Goal: Task Accomplishment & Management: Manage account settings

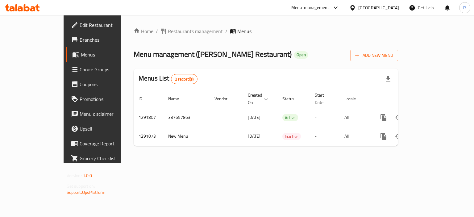
click at [80, 38] on span "Branches" at bounding box center [109, 39] width 58 height 7
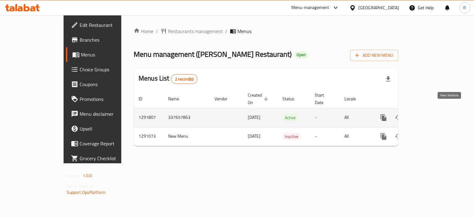
click at [431, 115] on icon "enhanced table" at bounding box center [428, 118] width 6 height 6
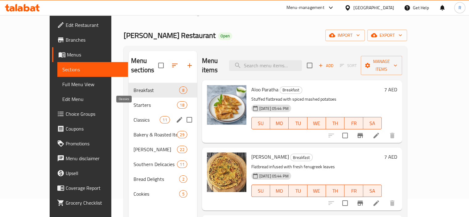
scroll to position [31, 0]
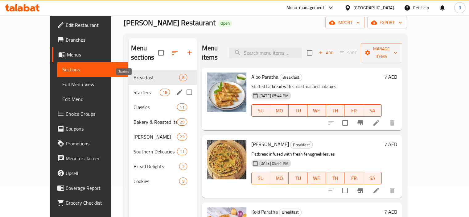
click at [134, 89] on span "Starters" at bounding box center [147, 92] width 26 height 7
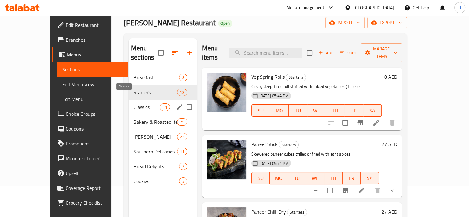
click at [134, 103] on span "Classics" at bounding box center [147, 106] width 26 height 7
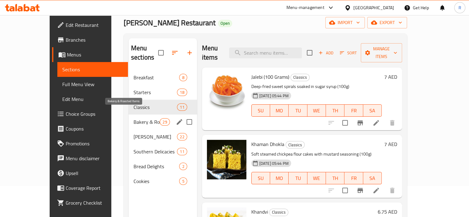
click at [134, 118] on span "Bakery & Roasted Items" at bounding box center [147, 121] width 26 height 7
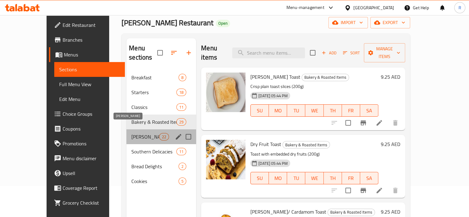
click at [131, 133] on span "[PERSON_NAME]" at bounding box center [145, 136] width 28 height 7
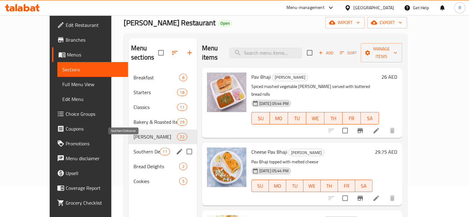
click at [134, 148] on span "Southern Delicacies" at bounding box center [147, 151] width 26 height 7
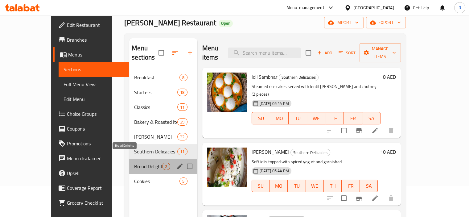
click at [134, 163] on span "Bread Delights" at bounding box center [148, 166] width 28 height 7
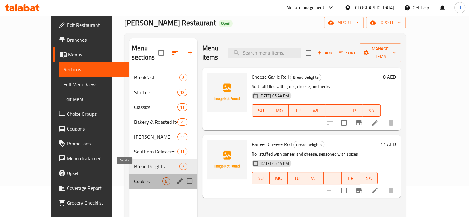
click at [134, 177] on span "Cookies" at bounding box center [148, 180] width 28 height 7
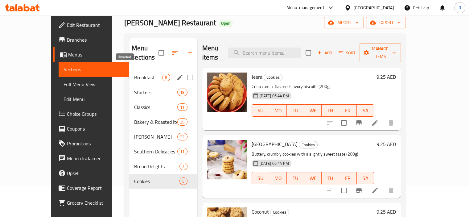
click at [134, 74] on span "Breakfast" at bounding box center [148, 77] width 28 height 7
